Goal: Task Accomplishment & Management: Use online tool/utility

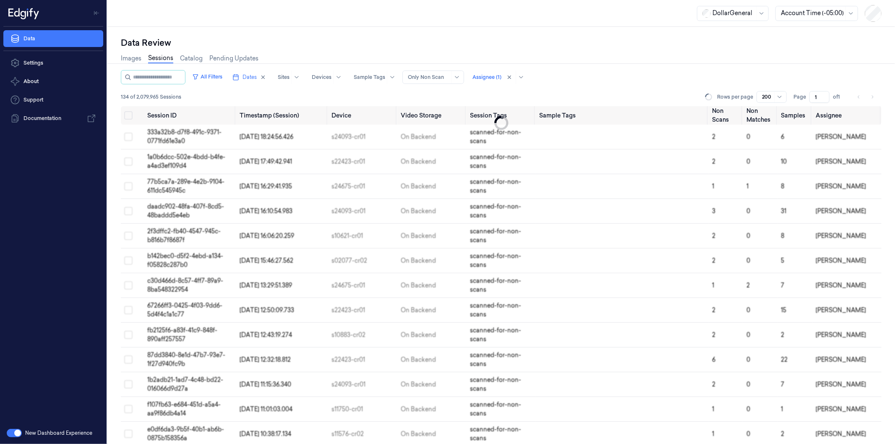
scroll to position [2363, 0]
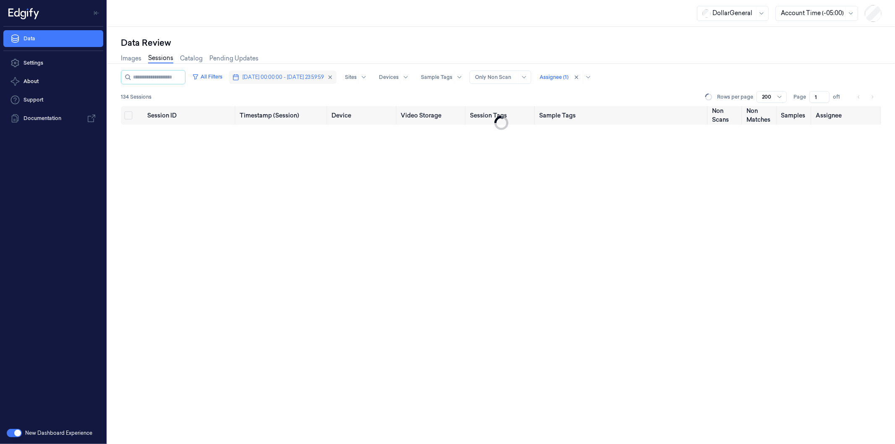
click at [284, 79] on span "[DATE] 00:00:00 - [DATE] 23:59:59" at bounding box center [282, 77] width 81 height 8
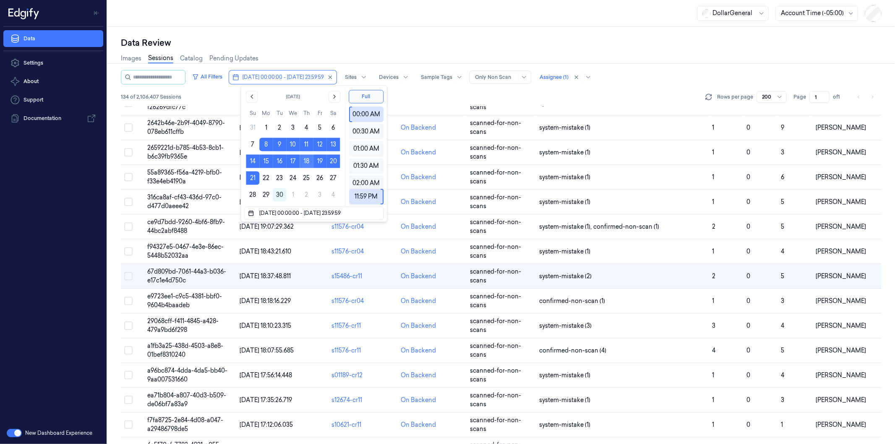
scroll to position [2363, 0]
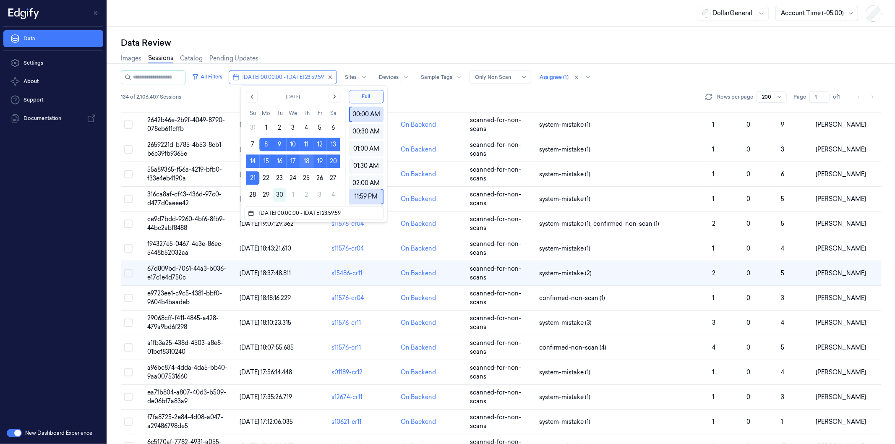
click at [308, 160] on button "18" at bounding box center [305, 160] width 13 height 13
click at [307, 160] on button "18" at bounding box center [305, 160] width 13 height 13
click at [294, 175] on button "24" at bounding box center [292, 177] width 13 height 13
type input "[DATE] 00:00:00 - [DATE] 23:59:59"
click at [368, 97] on button "Full" at bounding box center [366, 96] width 35 height 13
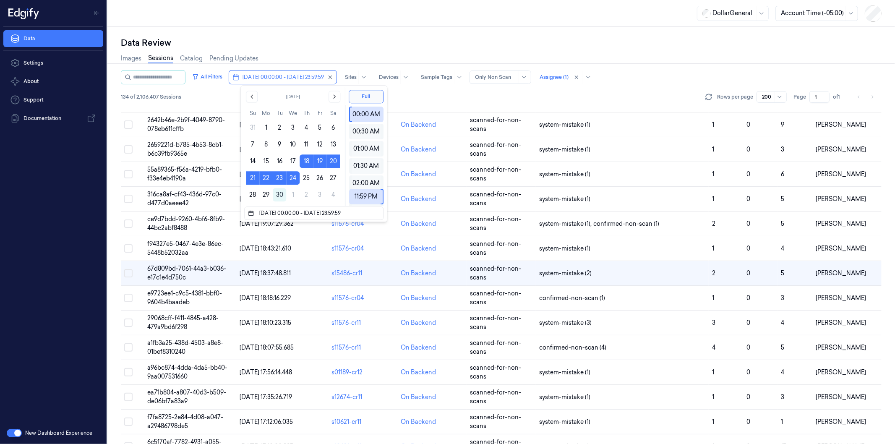
click at [412, 89] on div "All Filters [DATE] 00:00:00 - [DATE] 23:59:59 Sites Devices Sample Tags Alert T…" at bounding box center [501, 88] width 760 height 36
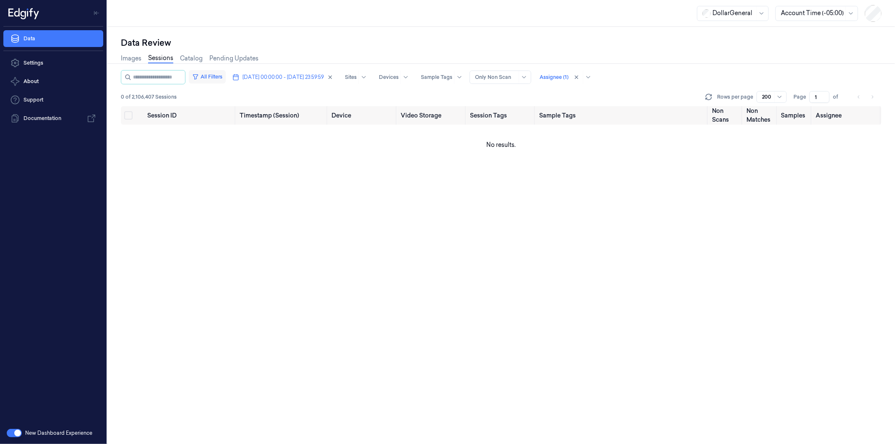
click at [223, 76] on button "All Filters" at bounding box center [207, 76] width 37 height 13
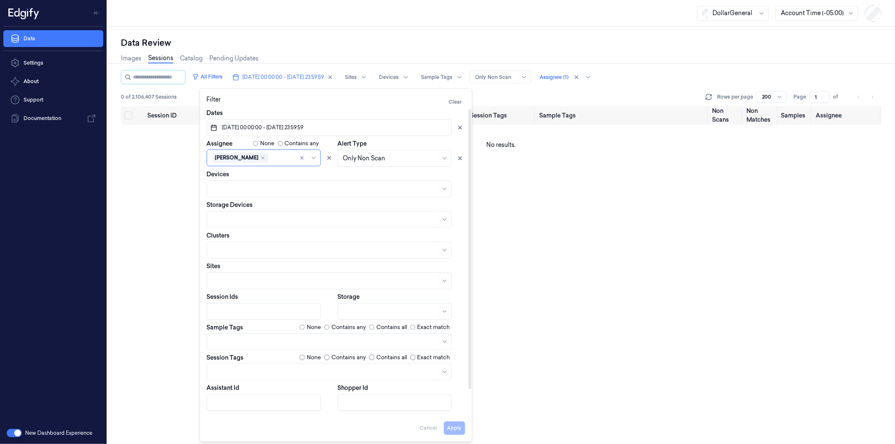
click at [627, 194] on div "All Filters [DATE] 00:00:00 - [DATE] 23:59:59 Sites Devices Sample Tags Alert T…" at bounding box center [501, 257] width 760 height 374
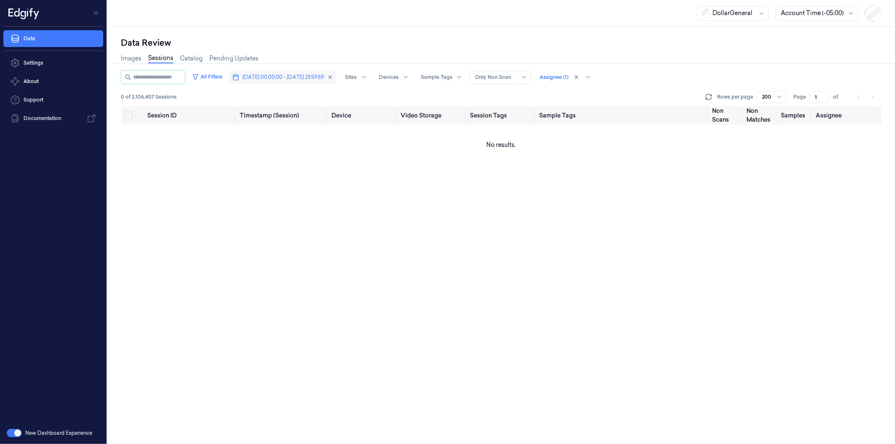
click at [279, 79] on span "[DATE] 00:00:00 - [DATE] 23:59:59" at bounding box center [282, 77] width 81 height 8
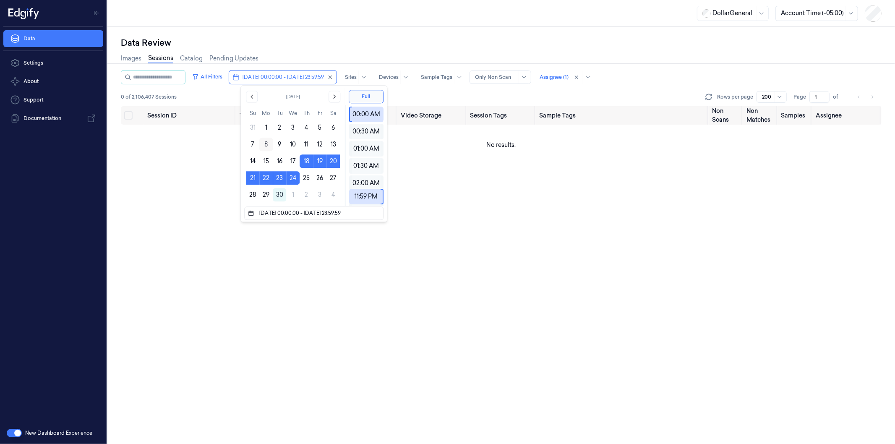
click at [266, 143] on button "8" at bounding box center [265, 144] width 13 height 13
type input "[DATE] 00:00:00 - [DATE] 23:59:59"
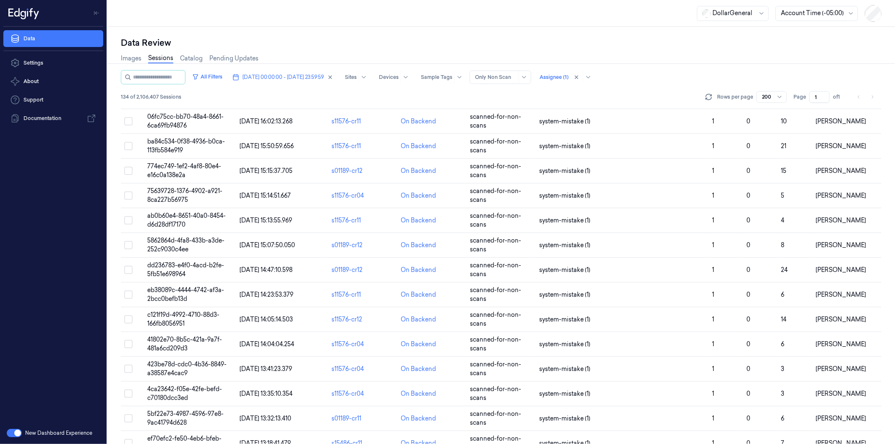
scroll to position [2679, 0]
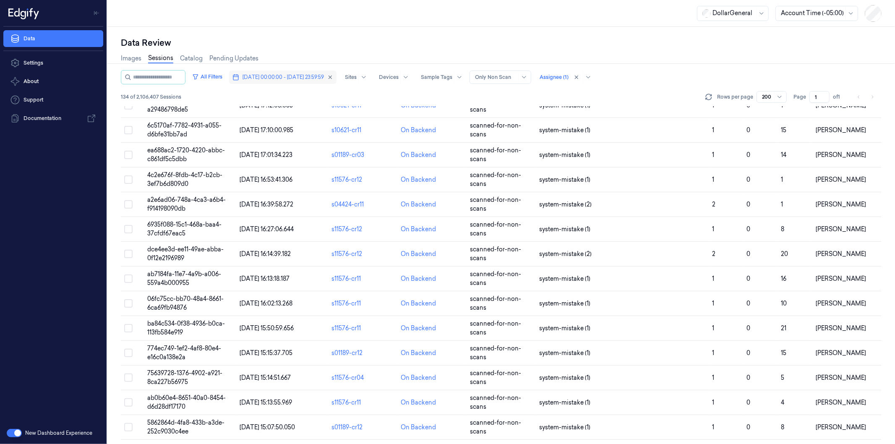
click at [274, 77] on span "[DATE] 00:00:00 - [DATE] 23:59:59" at bounding box center [282, 77] width 81 height 8
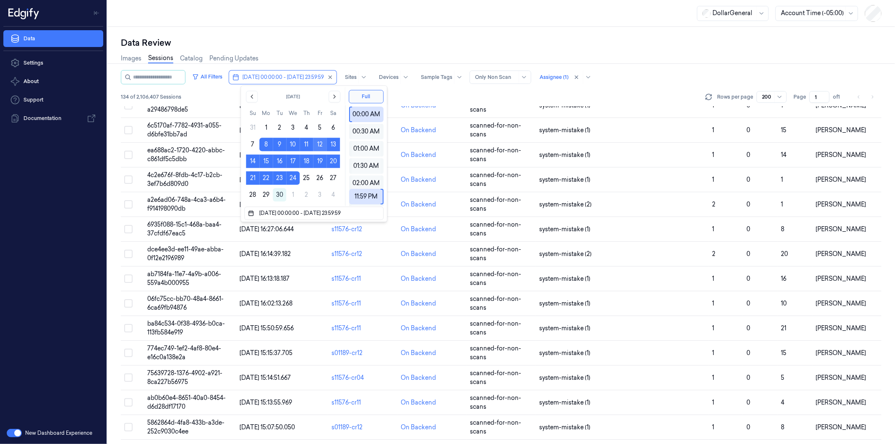
click at [319, 141] on button "12" at bounding box center [319, 144] width 13 height 13
click at [322, 143] on button "12" at bounding box center [319, 144] width 13 height 13
click at [250, 160] on button "14" at bounding box center [252, 160] width 13 height 13
type input "[DATE] 00:00:00 - [DATE] 23:59:59"
drag, startPoint x: 389, startPoint y: 98, endPoint x: 388, endPoint y: 107, distance: 9.3
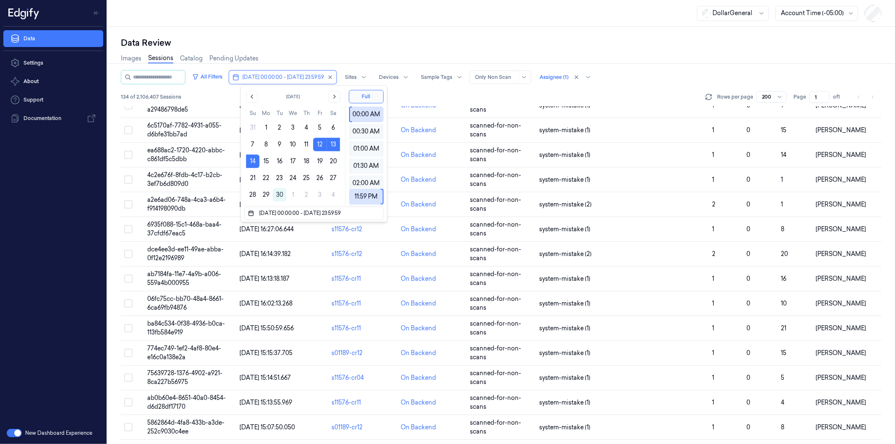
click at [388, 107] on div "All Filters [DATE] 00:00:00 - [DATE] 23:59:59 Sites Devices Sample Tags Alert T…" at bounding box center [501, 257] width 760 height 374
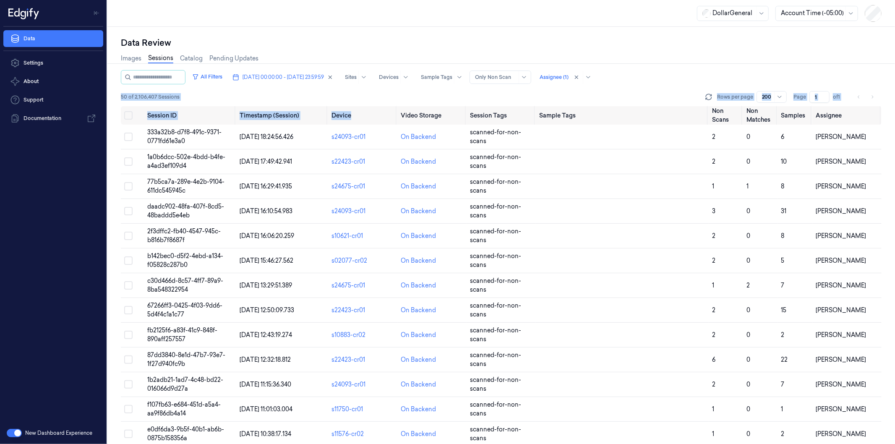
click at [556, 95] on div "50 of 2,106,407 Sessions Rows per page 200 Page 1 of 1" at bounding box center [501, 97] width 760 height 12
click at [171, 136] on td "333a32b8-d7f8-491c-9371-0771fd61e3a0" at bounding box center [190, 137] width 92 height 25
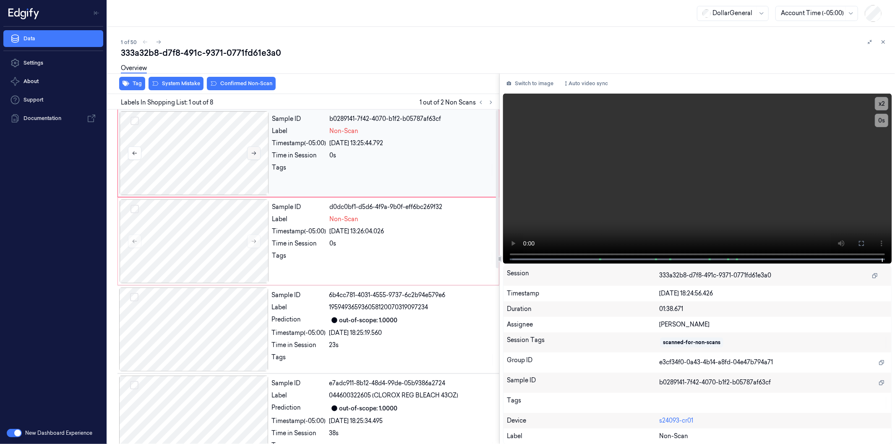
click at [254, 151] on icon at bounding box center [254, 153] width 6 height 6
click at [882, 105] on button "x 2" at bounding box center [881, 103] width 13 height 13
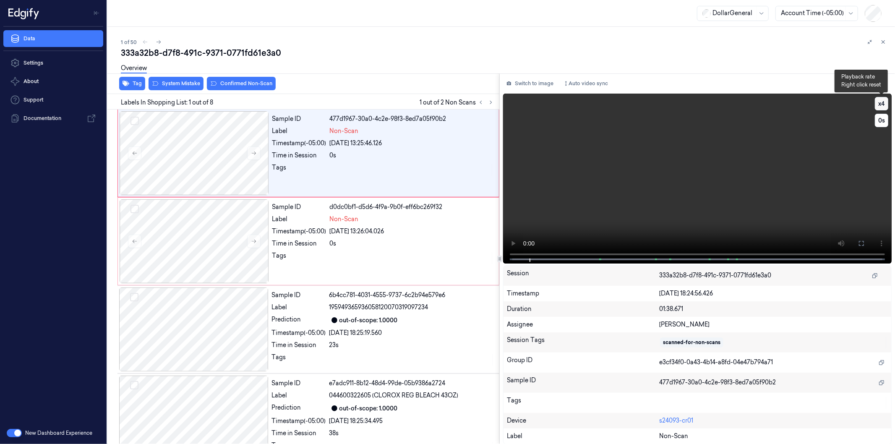
click at [882, 105] on button "x 4" at bounding box center [881, 103] width 13 height 13
click at [882, 105] on button "x 1" at bounding box center [881, 103] width 13 height 13
click at [882, 105] on button "x 2" at bounding box center [881, 103] width 13 height 13
click at [882, 105] on button "x 4" at bounding box center [881, 103] width 13 height 13
click at [236, 146] on div at bounding box center [194, 153] width 149 height 84
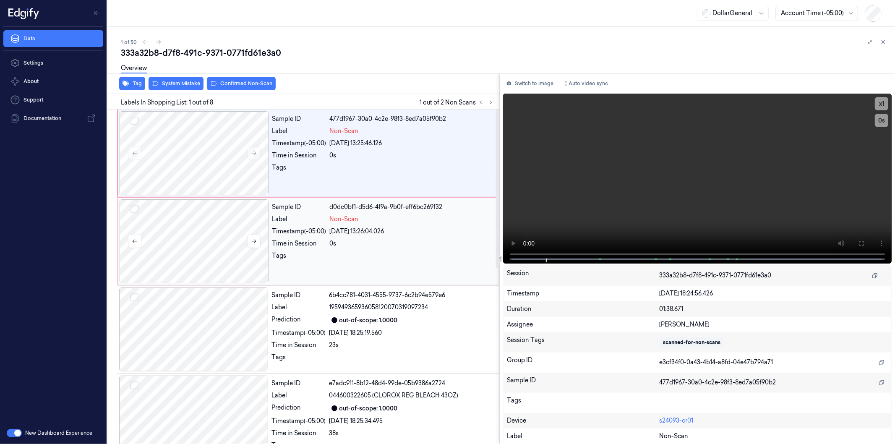
click at [178, 237] on div at bounding box center [194, 241] width 149 height 84
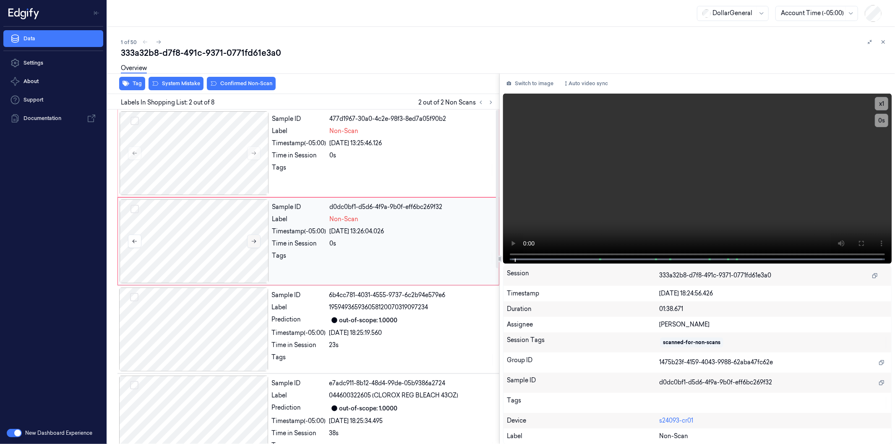
click at [249, 240] on button at bounding box center [253, 240] width 13 height 13
click at [174, 143] on div at bounding box center [194, 153] width 149 height 84
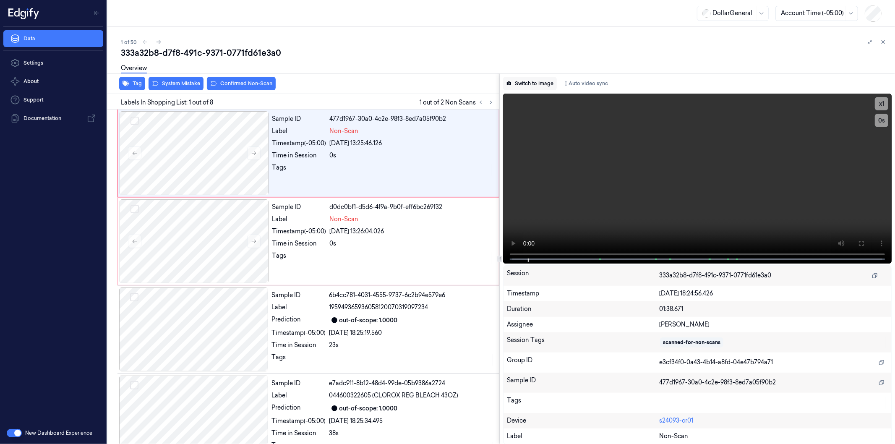
click at [530, 81] on button "Switch to image" at bounding box center [530, 83] width 54 height 13
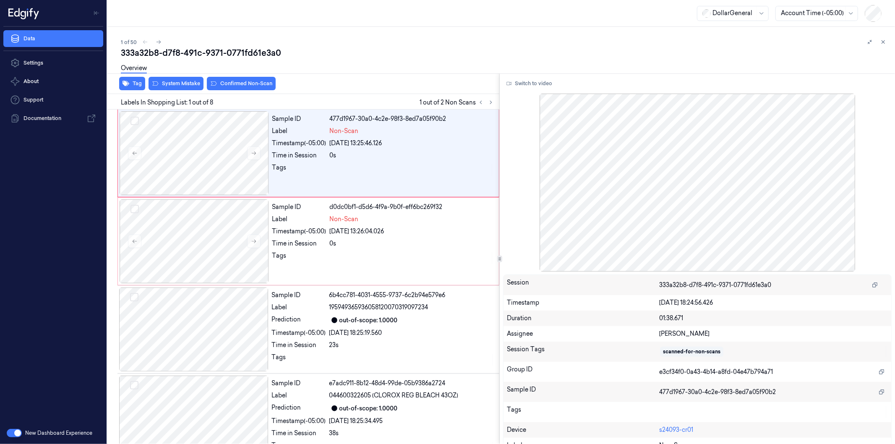
click at [627, 156] on div at bounding box center [697, 182] width 388 height 177
click at [813, 206] on div at bounding box center [697, 182] width 388 height 177
click at [846, 202] on div at bounding box center [697, 182] width 388 height 177
click at [814, 169] on div at bounding box center [697, 182] width 388 height 177
click at [249, 154] on button at bounding box center [253, 152] width 13 height 13
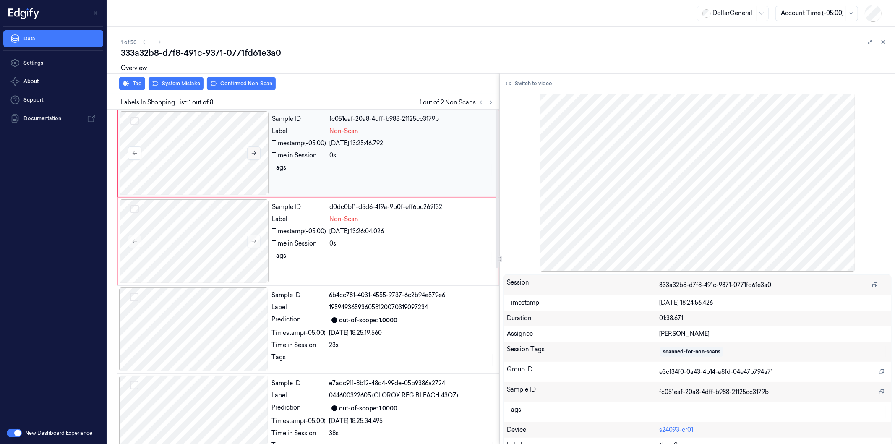
click at [248, 153] on button at bounding box center [253, 152] width 13 height 13
drag, startPoint x: 136, startPoint y: 120, endPoint x: 110, endPoint y: 215, distance: 98.2
click at [136, 120] on button "Select row" at bounding box center [134, 121] width 8 height 8
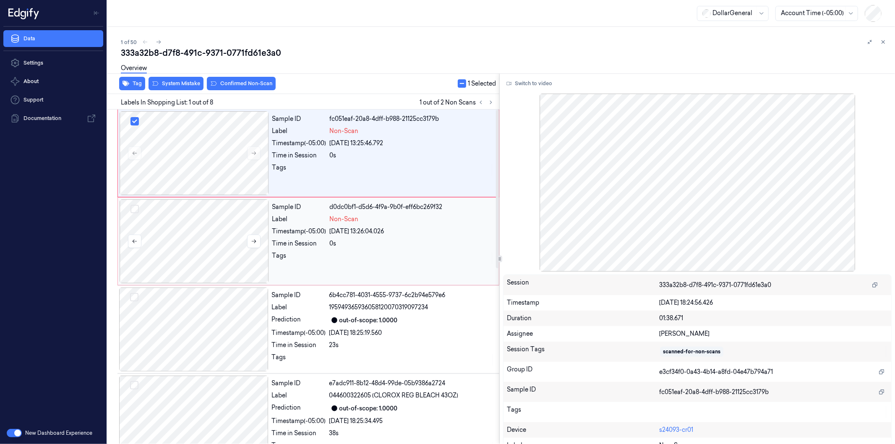
click at [133, 206] on button "Select row" at bounding box center [134, 209] width 8 height 8
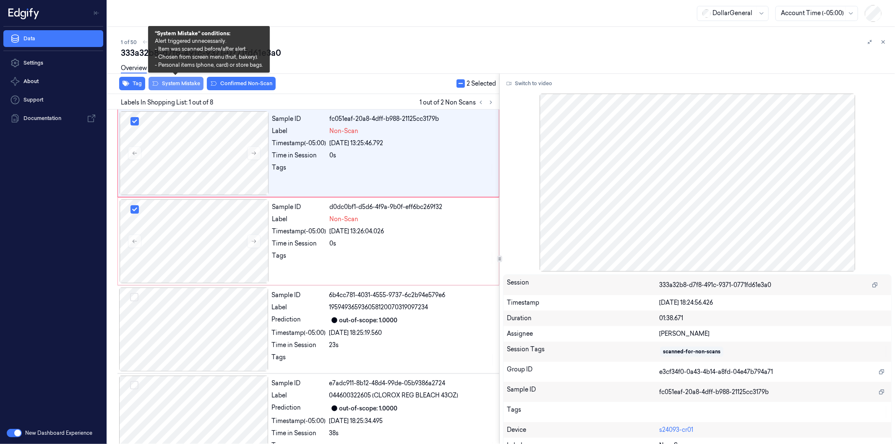
click at [185, 82] on button "System Mistake" at bounding box center [175, 83] width 55 height 13
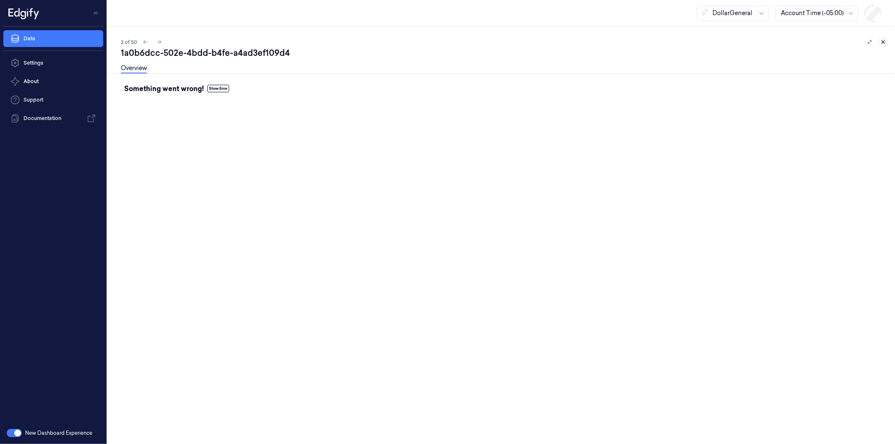
click at [884, 42] on icon at bounding box center [883, 42] width 6 height 6
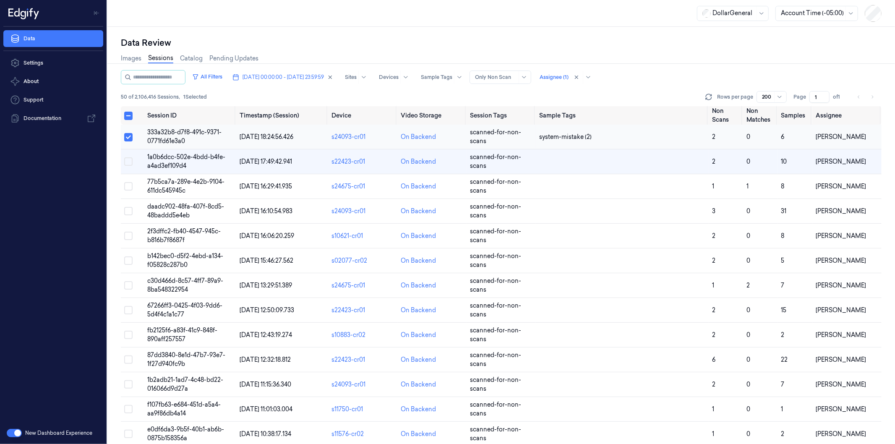
click at [128, 139] on button "Select row" at bounding box center [128, 137] width 8 height 8
click at [161, 160] on td "1a0b6dcc-502e-4bdd-b4fe-a4ad3ef109d4" at bounding box center [190, 161] width 92 height 25
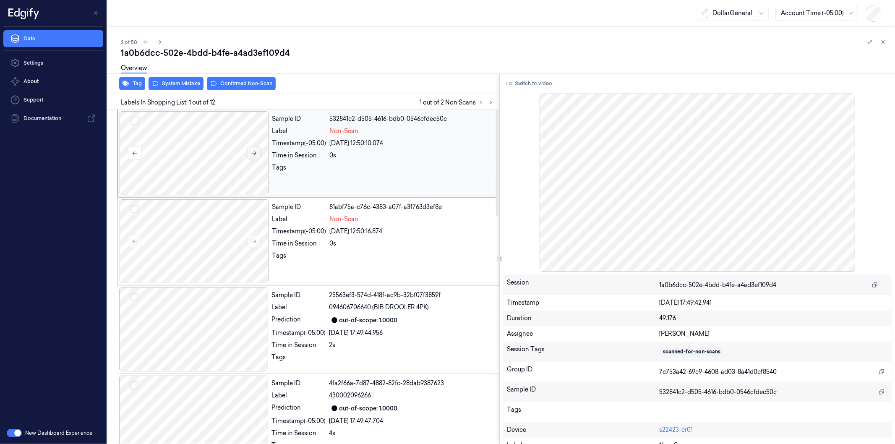
click at [249, 154] on button at bounding box center [253, 152] width 13 height 13
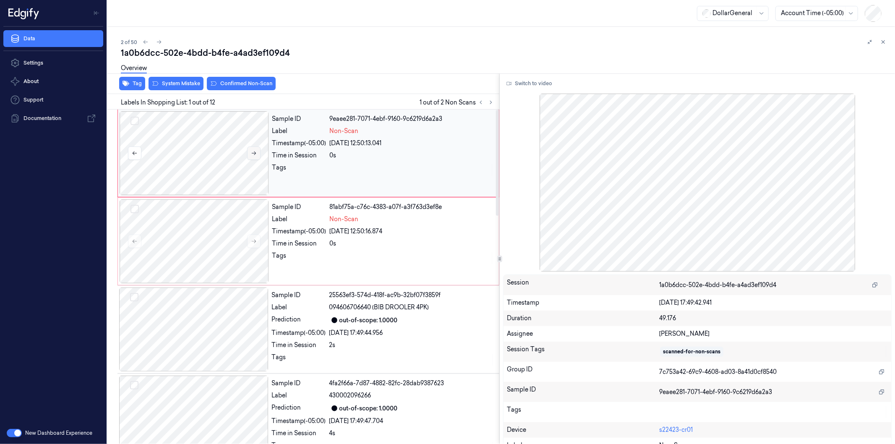
click at [249, 154] on button at bounding box center [253, 152] width 13 height 13
click at [199, 234] on div at bounding box center [194, 241] width 149 height 84
click at [255, 241] on icon at bounding box center [254, 241] width 5 height 4
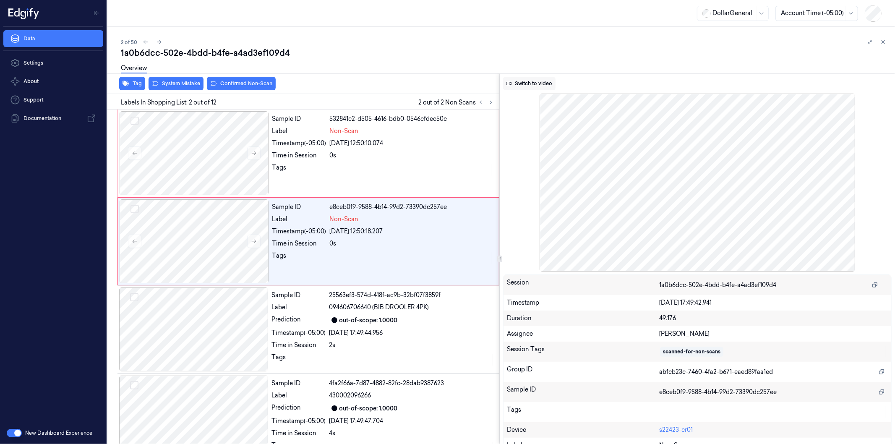
click at [541, 82] on button "Switch to video" at bounding box center [529, 83] width 52 height 13
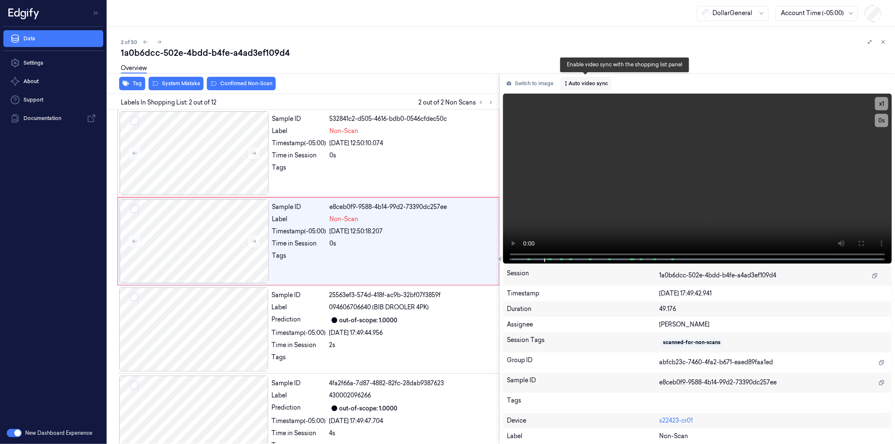
click at [586, 81] on button "Auto video sync" at bounding box center [585, 83] width 51 height 13
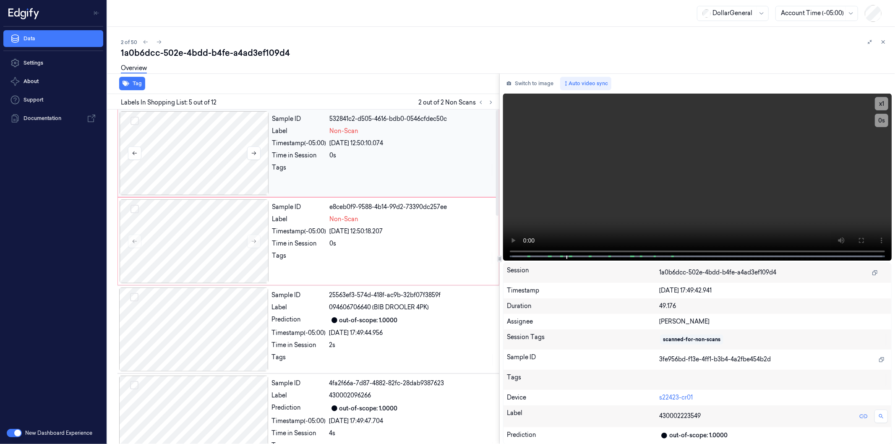
click at [213, 156] on div at bounding box center [194, 153] width 149 height 84
click at [134, 121] on button "Select row" at bounding box center [134, 121] width 8 height 8
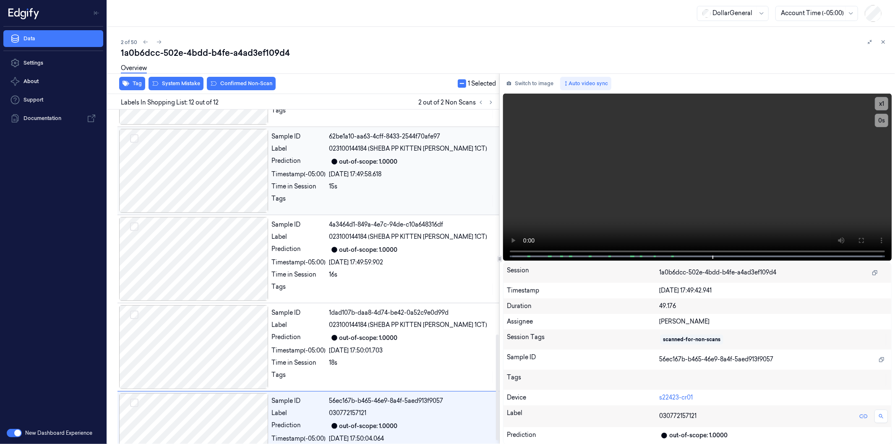
scroll to position [725, 0]
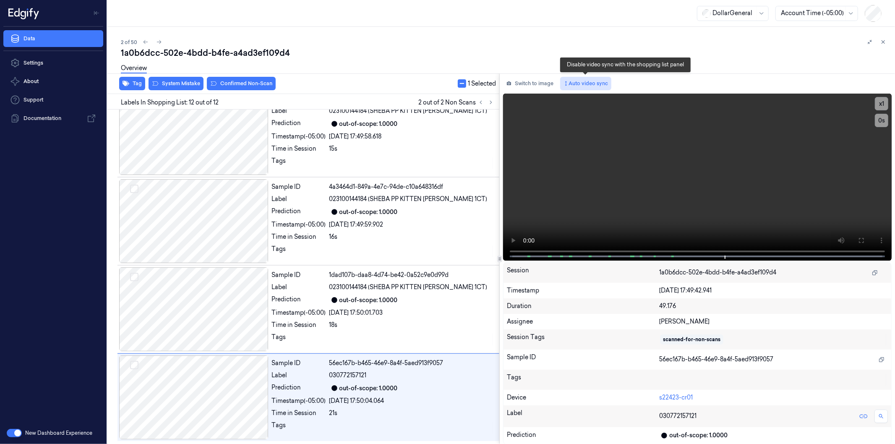
click at [590, 81] on button "Auto video sync" at bounding box center [585, 83] width 51 height 13
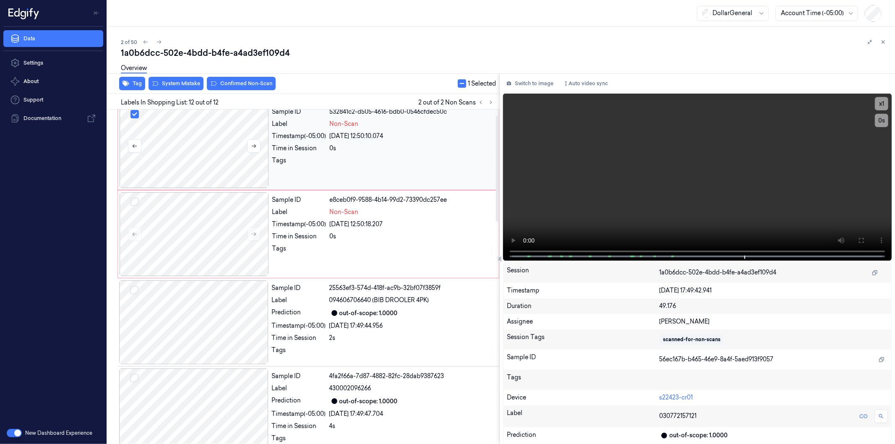
scroll to position [0, 0]
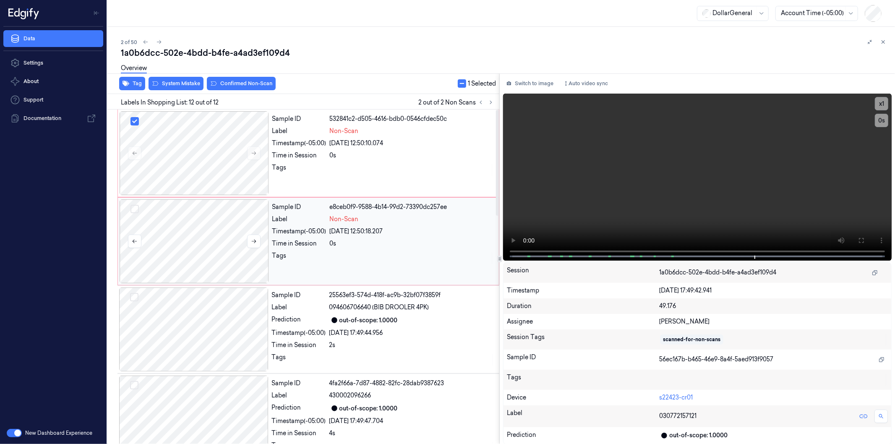
click at [137, 206] on button "Select row" at bounding box center [134, 209] width 8 height 8
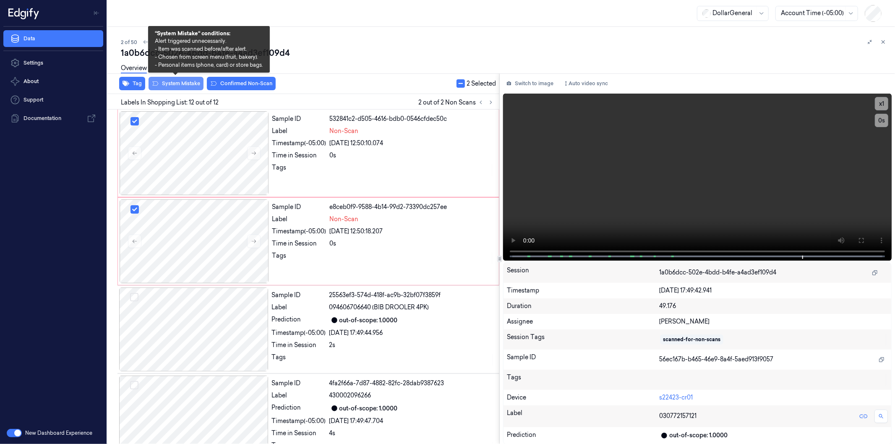
click at [174, 82] on button "System Mistake" at bounding box center [175, 83] width 55 height 13
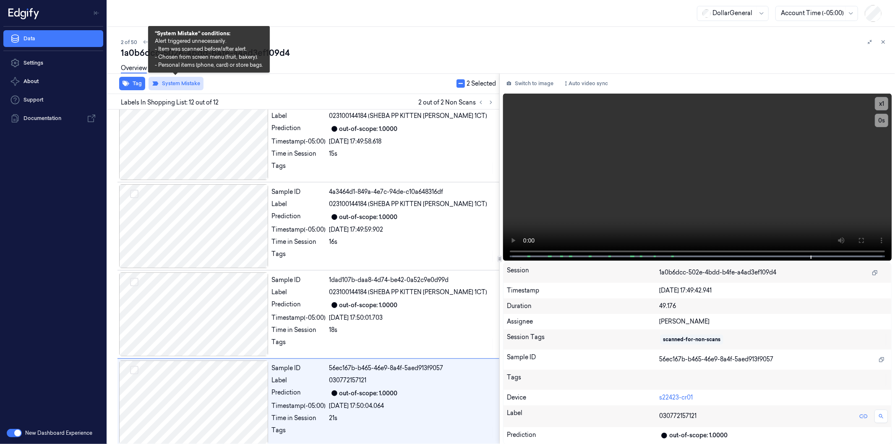
scroll to position [725, 0]
